Goal: Transaction & Acquisition: Purchase product/service

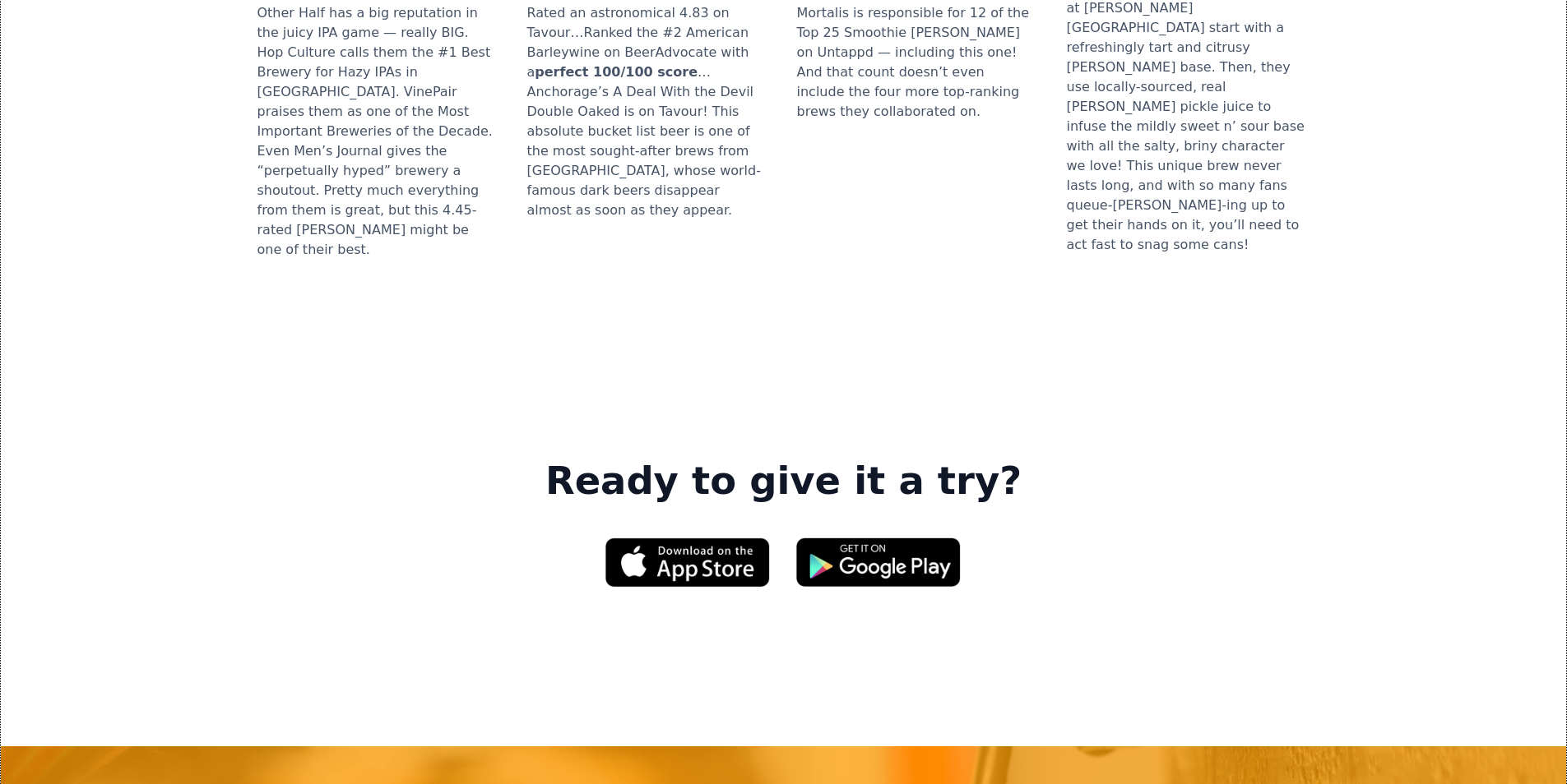
scroll to position [2220, 0]
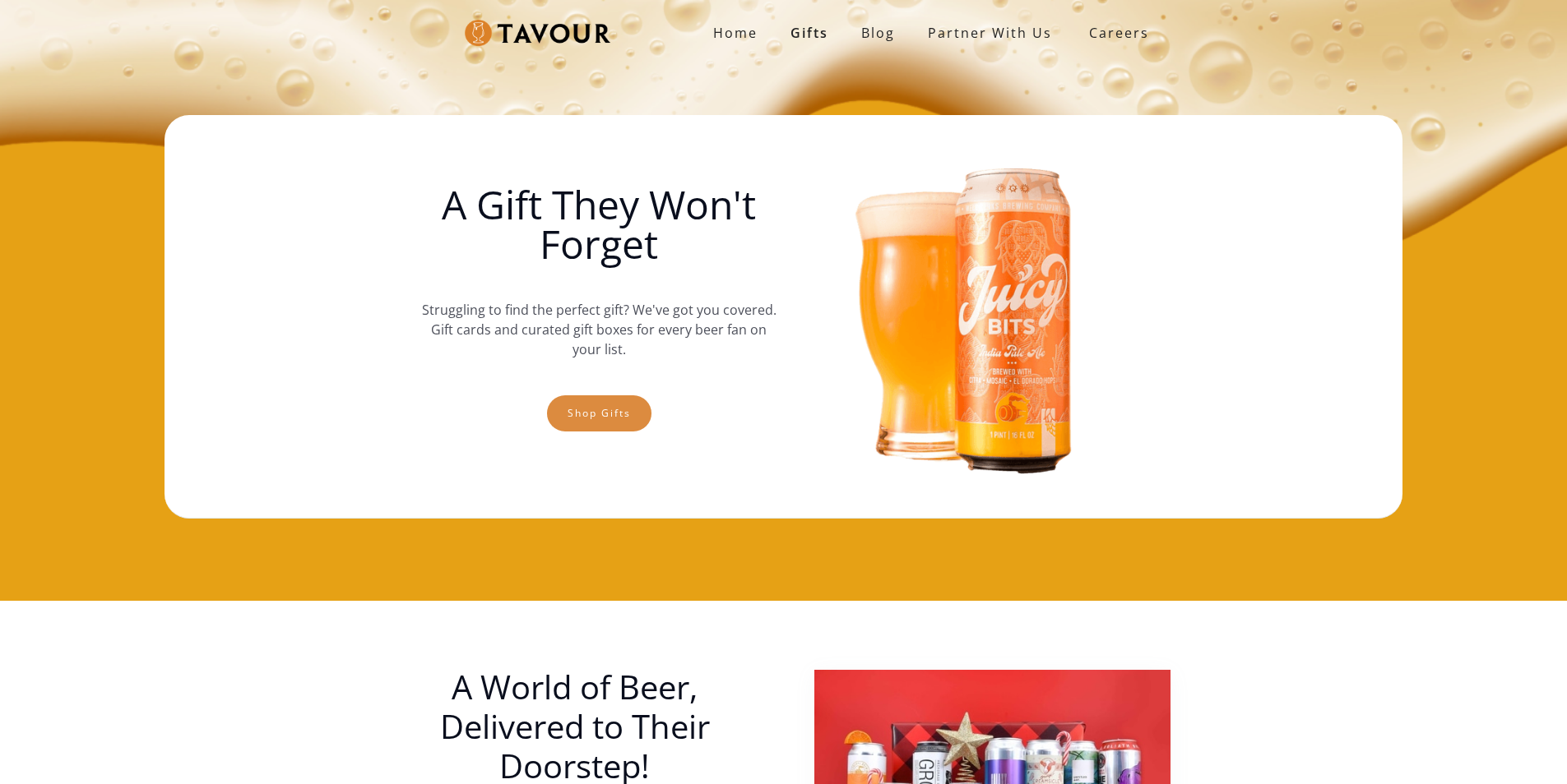
click at [590, 424] on link "Shop gifts" at bounding box center [599, 413] width 104 height 36
click at [647, 400] on div "Shop gifts" at bounding box center [599, 422] width 104 height 53
click at [579, 401] on link "Shop gifts" at bounding box center [599, 413] width 104 height 36
click at [563, 426] on link "Shop gifts" at bounding box center [599, 413] width 104 height 36
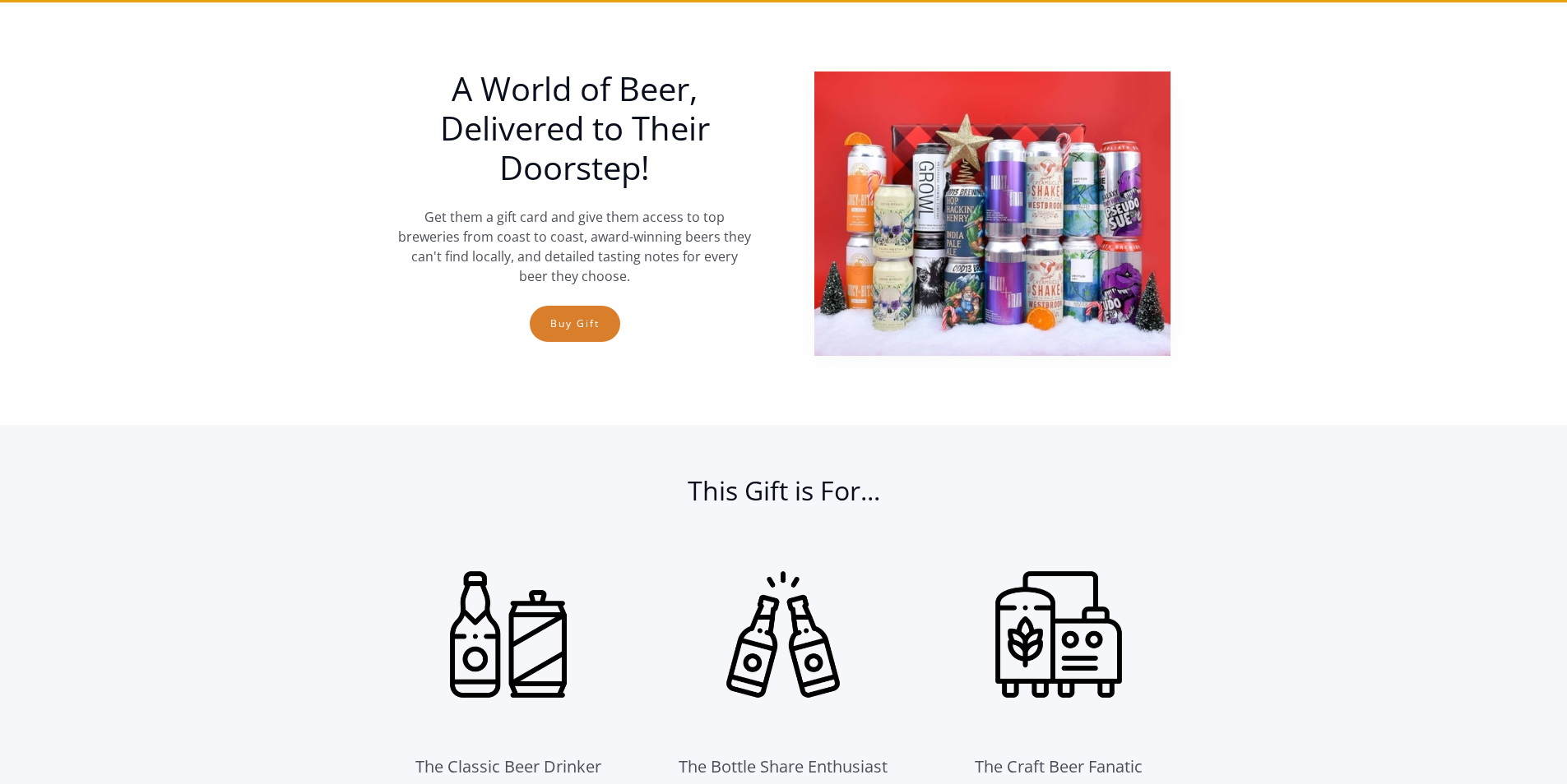
scroll to position [601, 0]
